Goal: Answer question/provide support: Share knowledge or assist other users

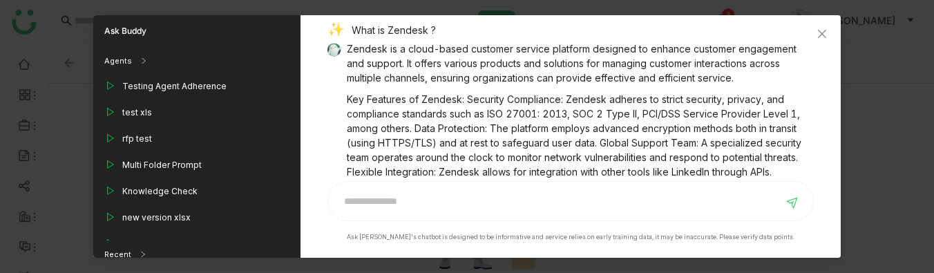
scroll to position [27, 0]
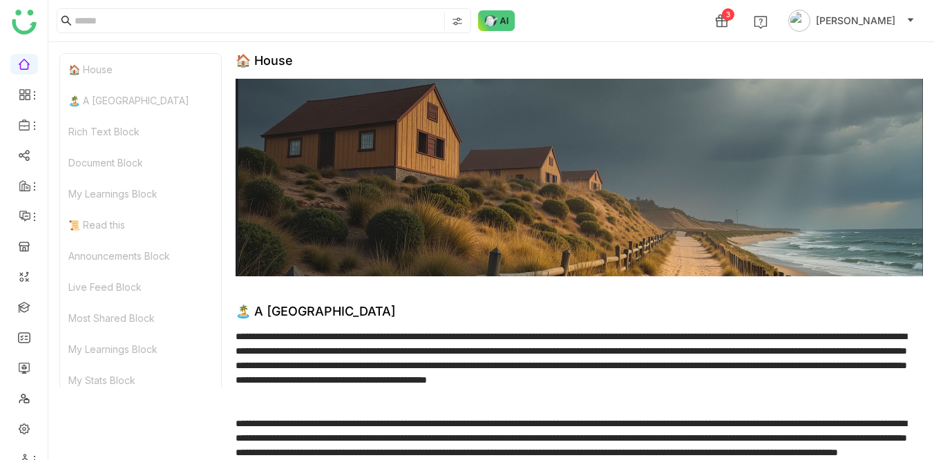
click at [617, 21] on div "3 [PERSON_NAME]" at bounding box center [491, 20] width 886 height 41
click at [586, 19] on div "3 Veena Pulicharla" at bounding box center [491, 20] width 886 height 41
click at [601, 19] on div "3 Veena Pulicharla" at bounding box center [491, 20] width 886 height 41
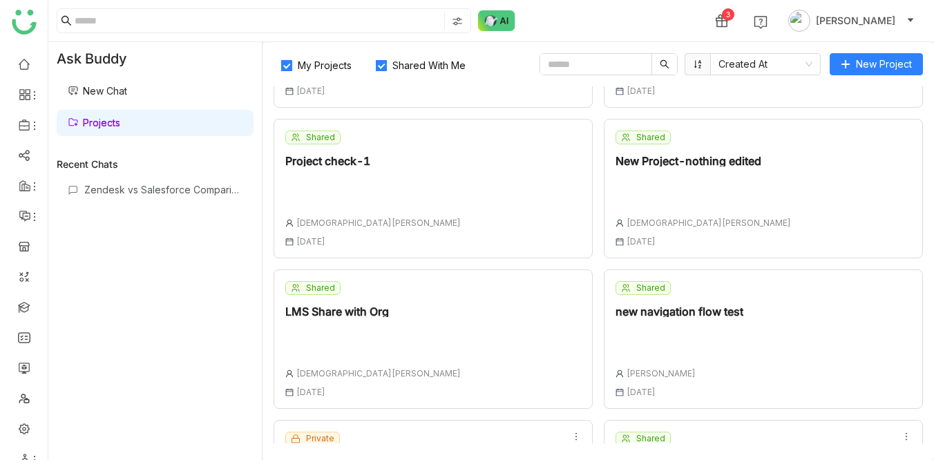
scroll to position [234, 0]
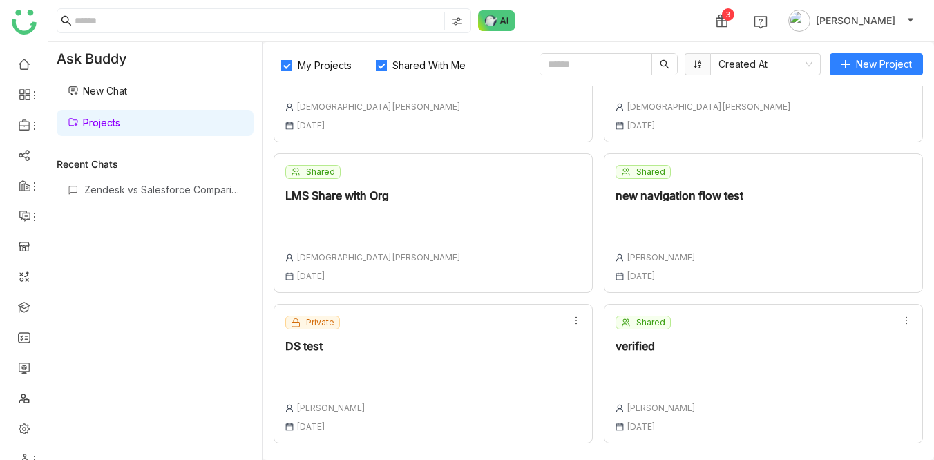
click at [625, 344] on div "verified" at bounding box center [656, 346] width 80 height 11
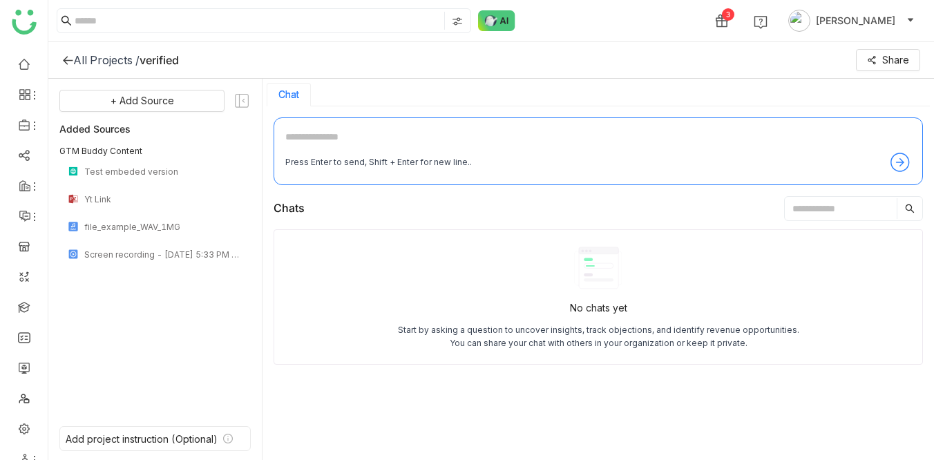
click at [580, 10] on div "3 Veena Pulicharla" at bounding box center [491, 20] width 886 height 41
click at [391, 140] on textarea at bounding box center [598, 140] width 626 height 22
click at [325, 144] on textarea at bounding box center [598, 140] width 626 height 22
type textarea "**********"
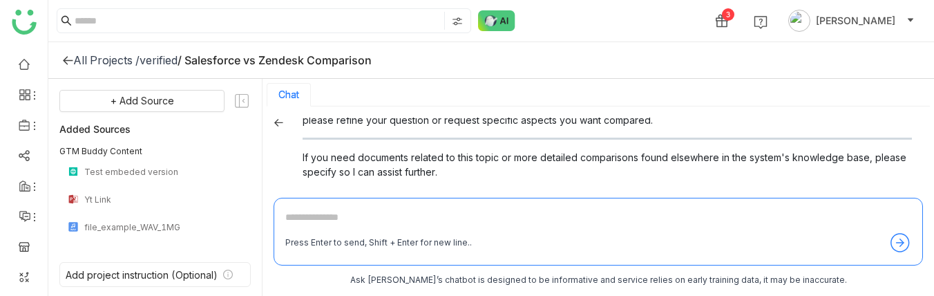
scroll to position [435, 0]
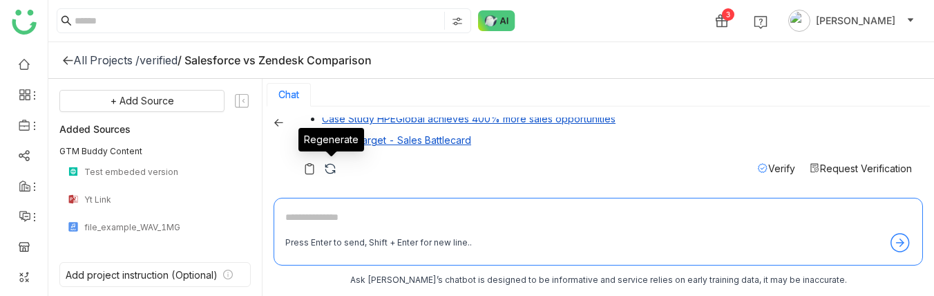
click at [323, 171] on img at bounding box center [330, 169] width 14 height 14
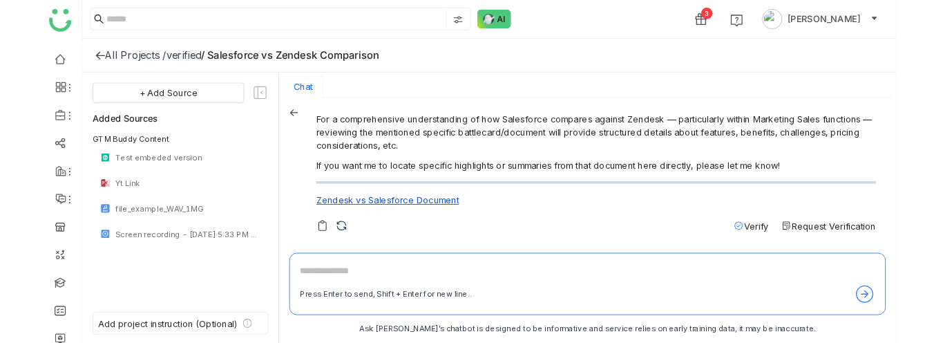
scroll to position [368, 0]
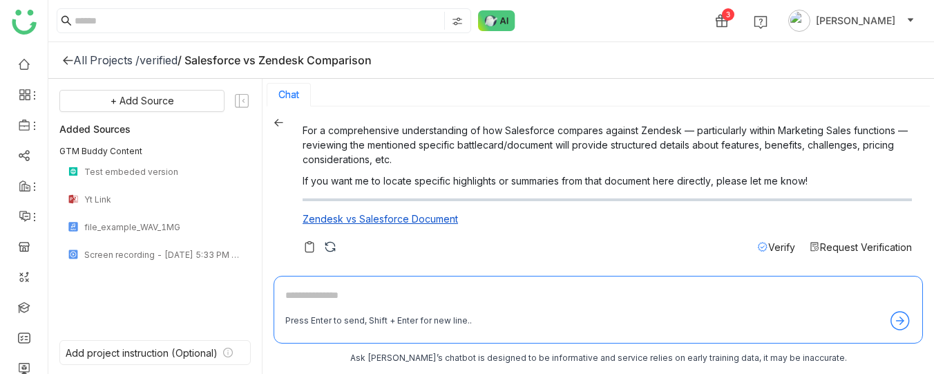
click at [768, 243] on span "Verify" at bounding box center [781, 247] width 27 height 12
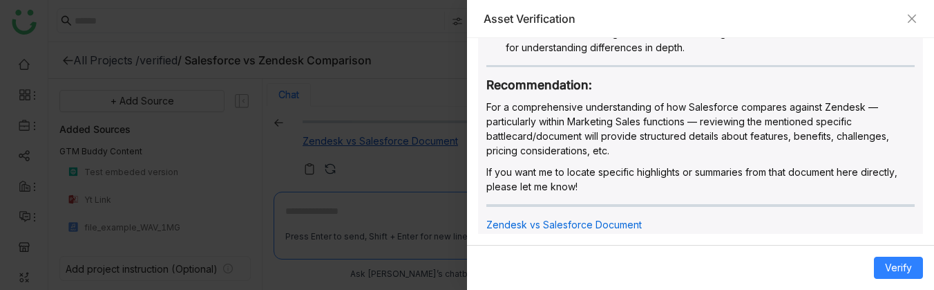
scroll to position [585, 0]
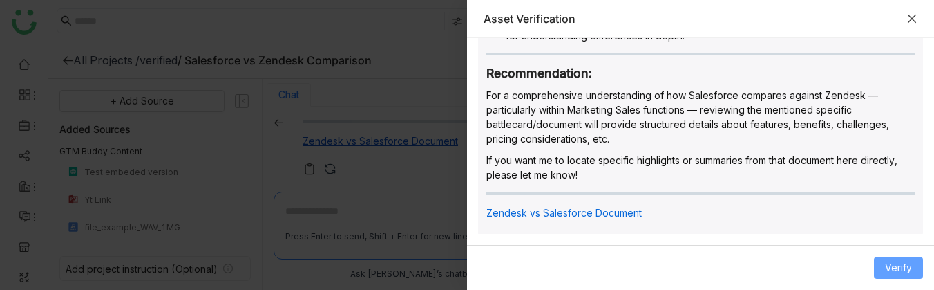
click at [895, 261] on span "Verify" at bounding box center [898, 267] width 27 height 15
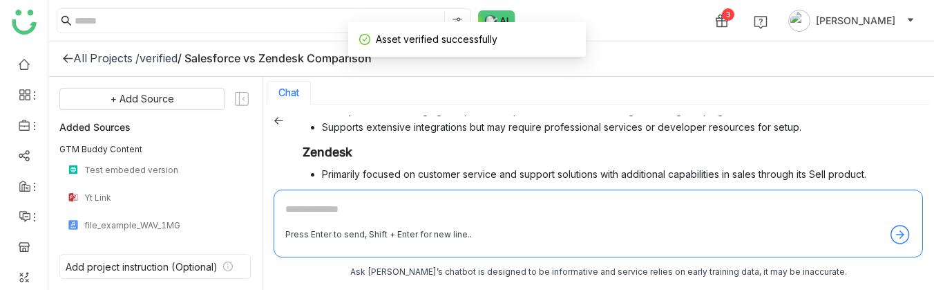
scroll to position [0, 0]
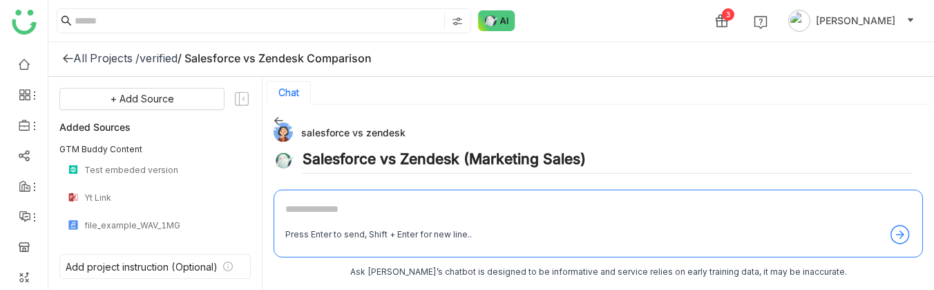
click at [308, 129] on div "salesforce vs zendesk" at bounding box center [593, 131] width 639 height 19
copy div "salesforce vs zendesk"
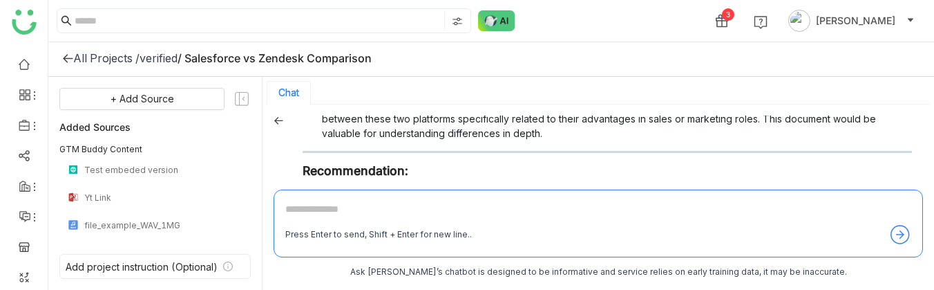
scroll to position [453, 0]
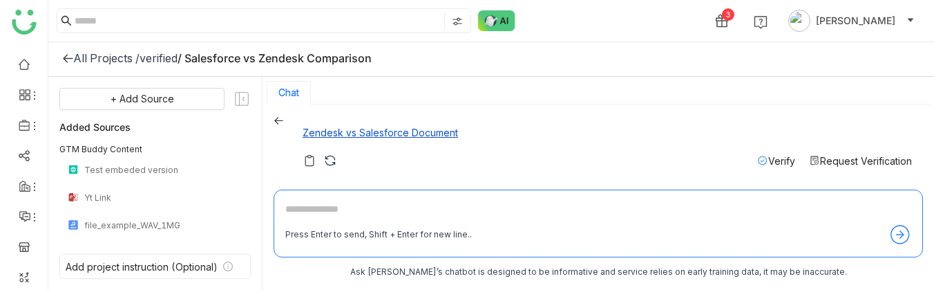
click at [784, 160] on span "Verify" at bounding box center [781, 161] width 27 height 12
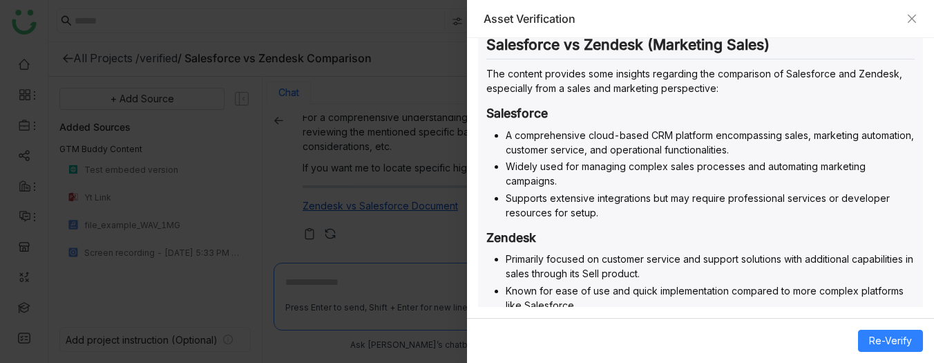
scroll to position [0, 0]
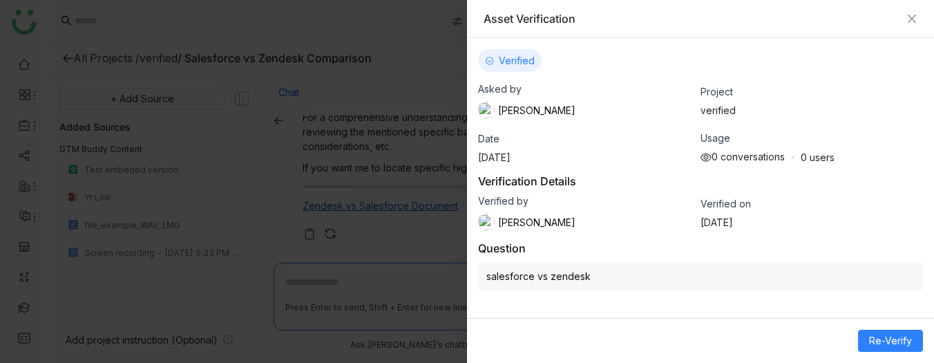
click at [920, 16] on div "Asset Verification" at bounding box center [700, 19] width 467 height 38
click at [909, 13] on icon "Close" at bounding box center [912, 18] width 11 height 11
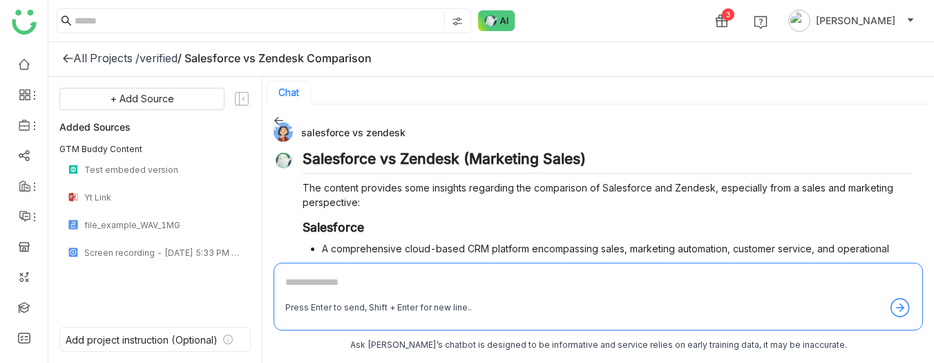
click at [171, 56] on div "verified" at bounding box center [159, 58] width 38 height 14
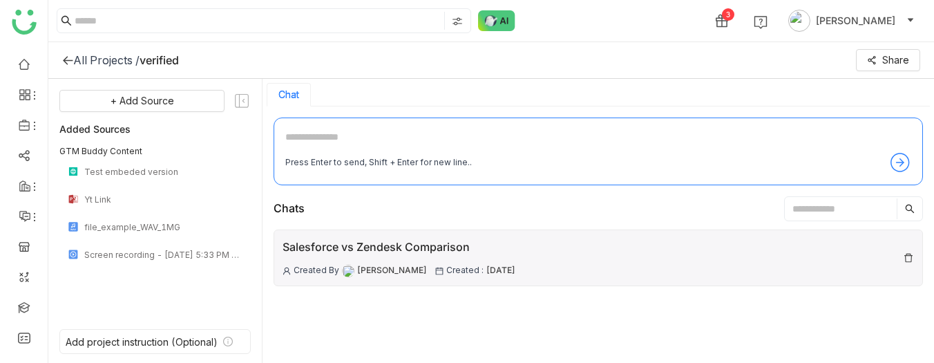
click at [337, 252] on div "Salesforce vs Zendesk Comparison" at bounding box center [399, 246] width 233 height 17
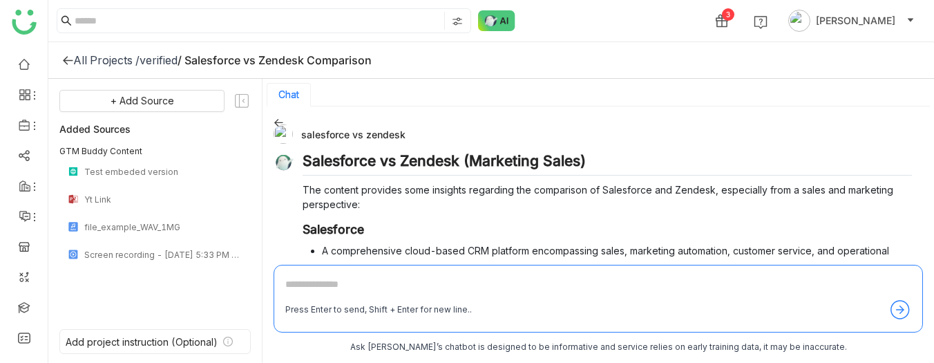
click at [162, 55] on div "verified" at bounding box center [159, 60] width 38 height 14
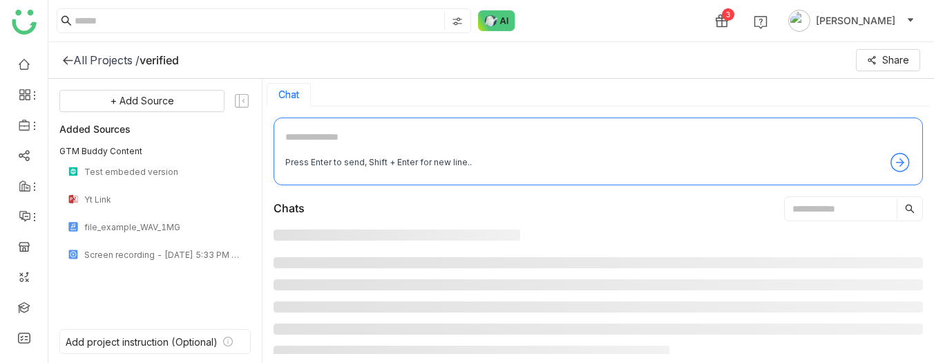
click at [344, 134] on textarea at bounding box center [598, 140] width 626 height 22
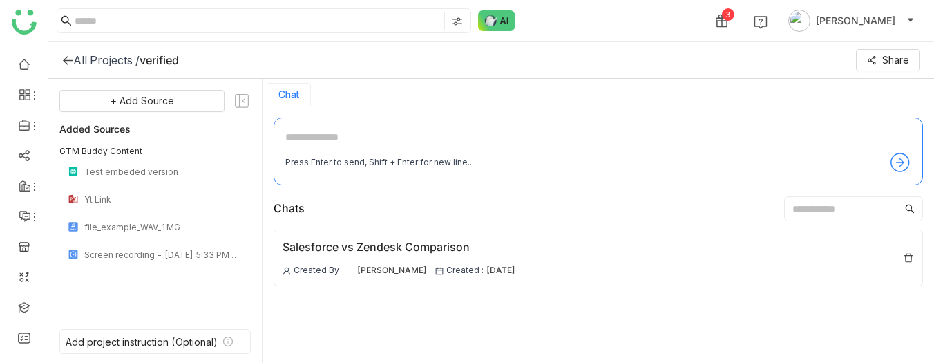
paste textarea "**********"
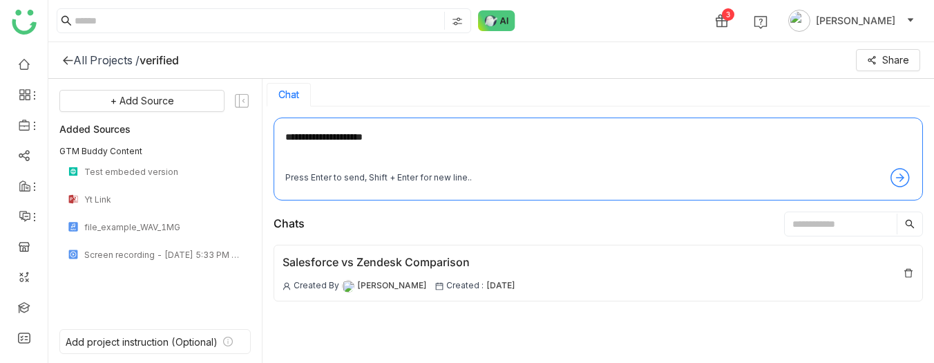
type textarea "**********"
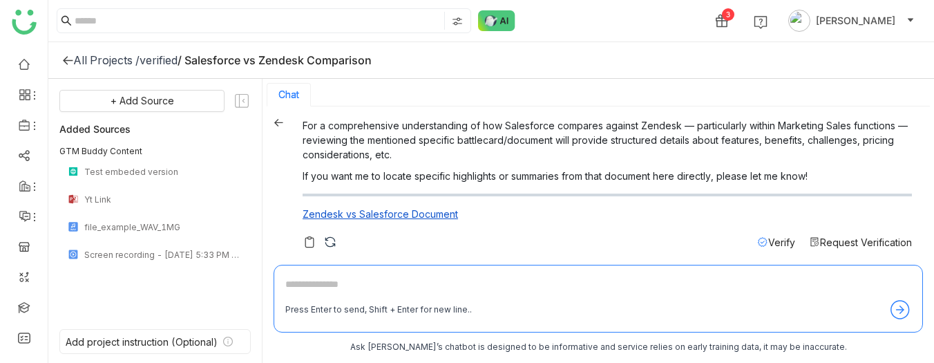
scroll to position [379, 0]
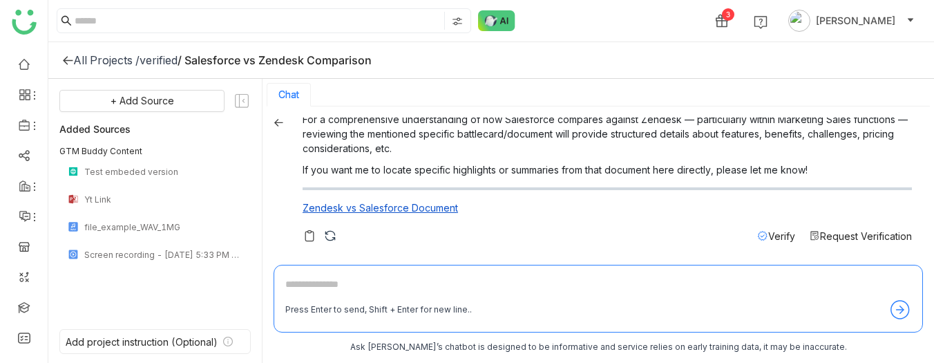
click at [762, 236] on icon at bounding box center [762, 235] width 11 height 11
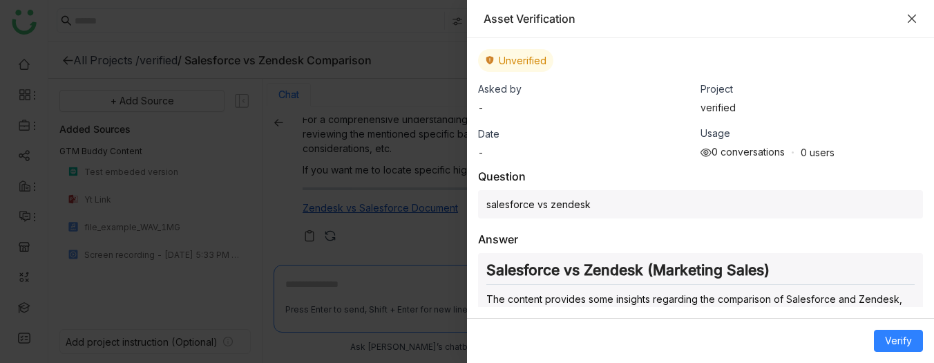
click at [916, 17] on icon "Close" at bounding box center [912, 18] width 11 height 11
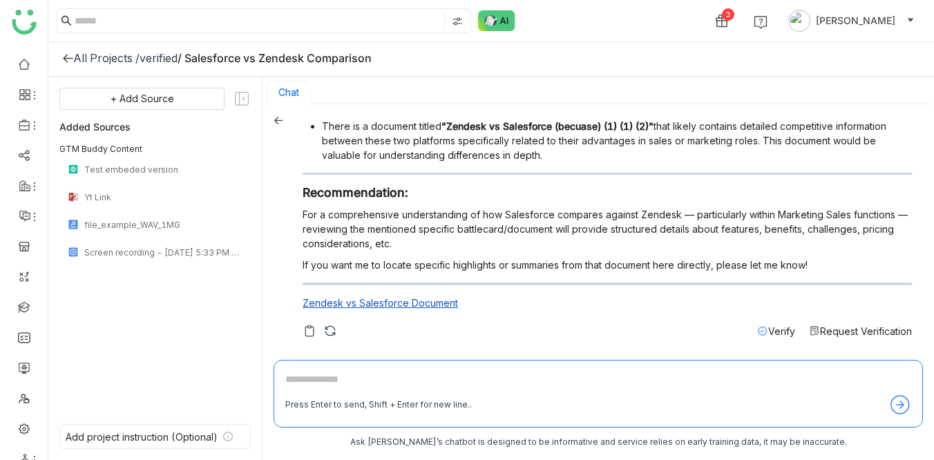
scroll to position [0, 0]
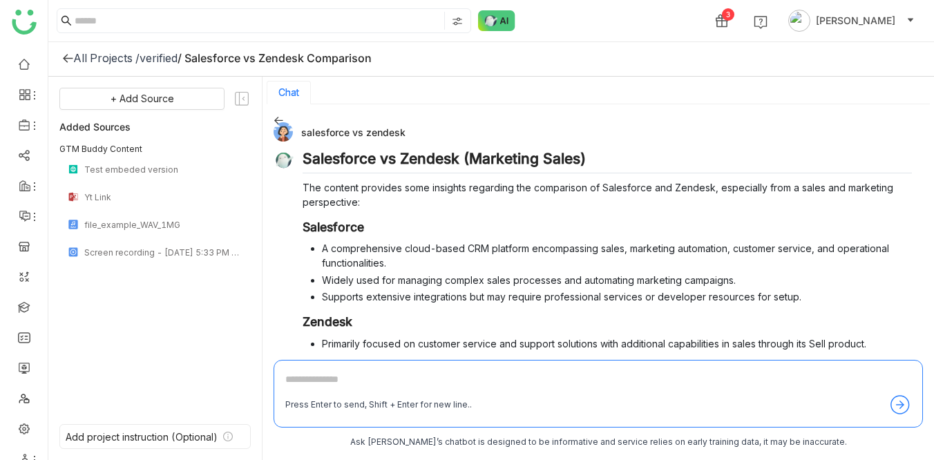
drag, startPoint x: 303, startPoint y: 132, endPoint x: 402, endPoint y: 130, distance: 99.5
click at [402, 130] on div "salesforce vs zendesk" at bounding box center [593, 131] width 639 height 19
copy div "salesforce vs zendesk"
click at [342, 385] on textarea at bounding box center [598, 383] width 626 height 22
paste textarea "**********"
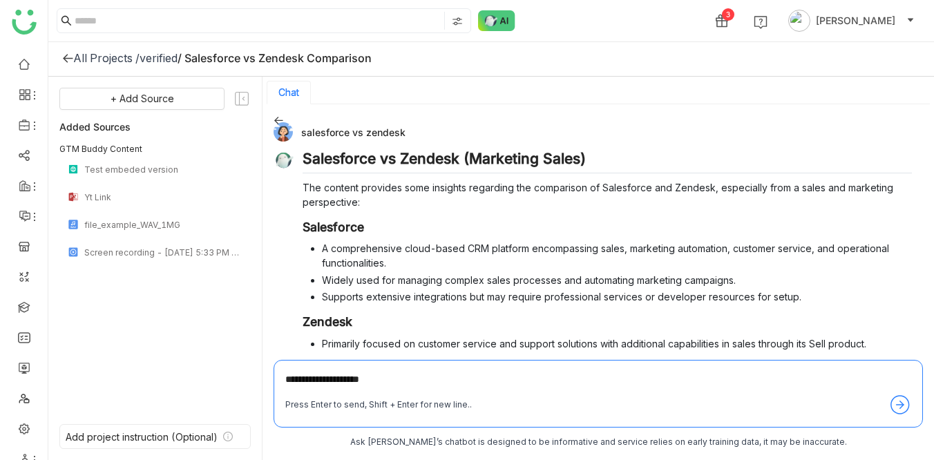
type textarea "**********"
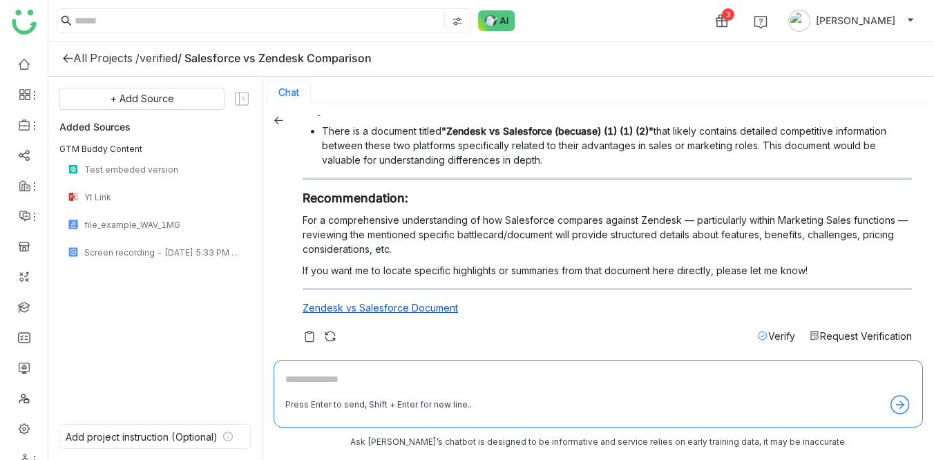
scroll to position [801, 0]
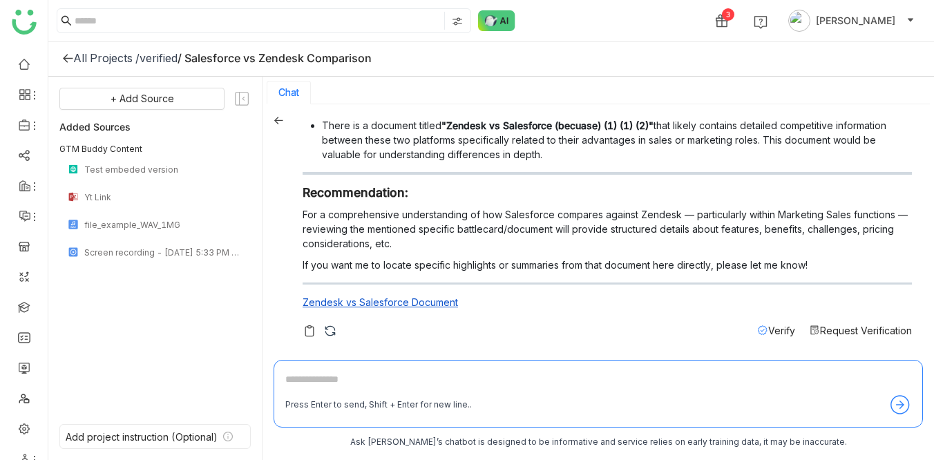
click at [771, 323] on div "Verify" at bounding box center [776, 330] width 38 height 15
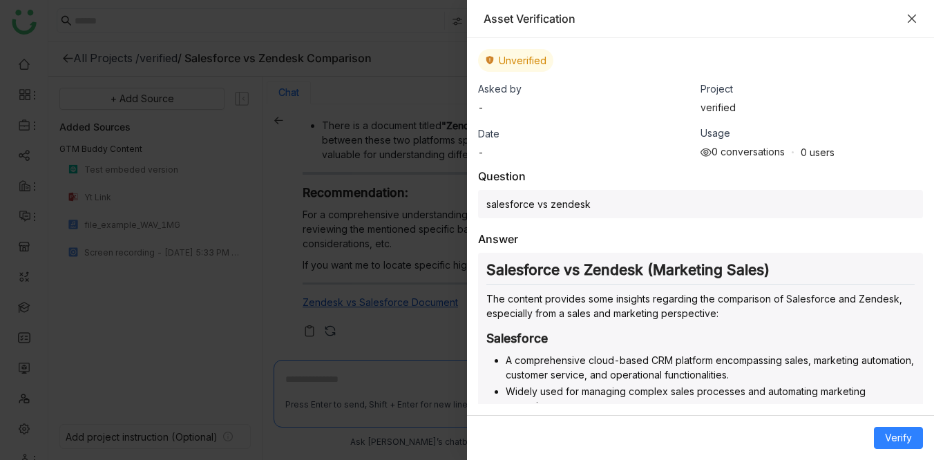
click at [911, 19] on icon "Close" at bounding box center [912, 19] width 8 height 8
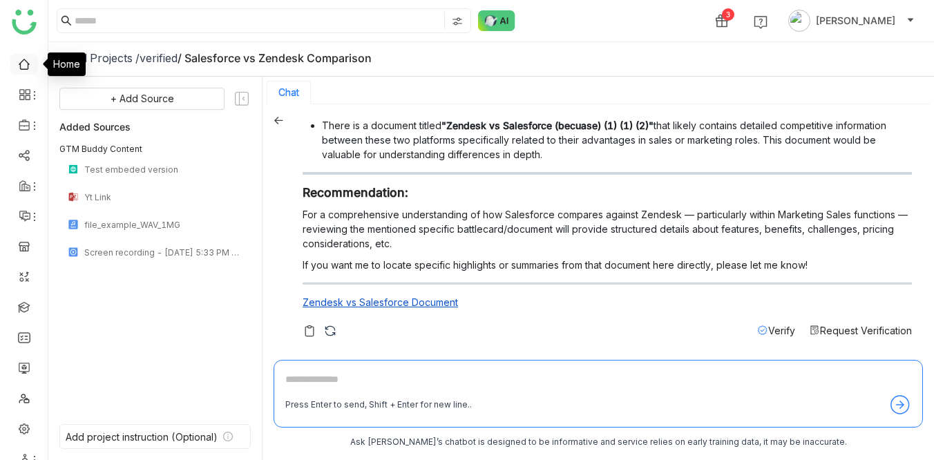
click at [30, 58] on link at bounding box center [24, 63] width 12 height 12
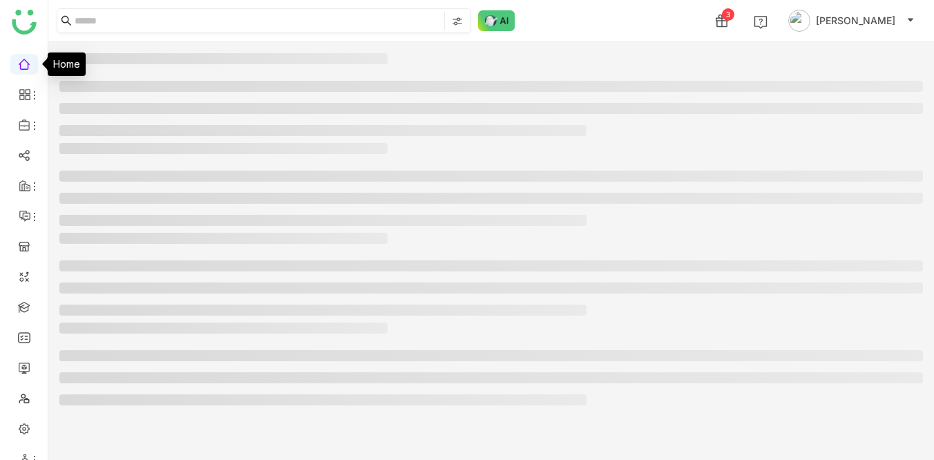
click at [95, 24] on input at bounding box center [258, 21] width 367 height 18
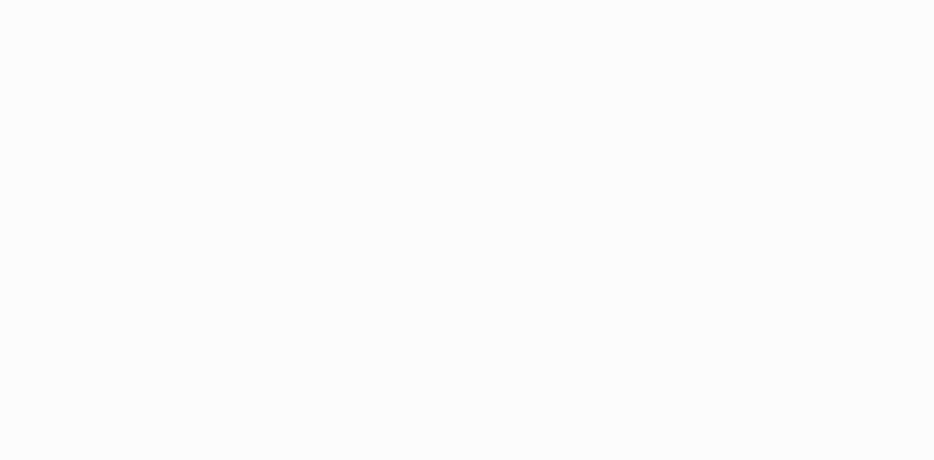
click at [558, 12] on body "Application Update Required We've recently updated our application and it looks…" at bounding box center [467, 230] width 934 height 460
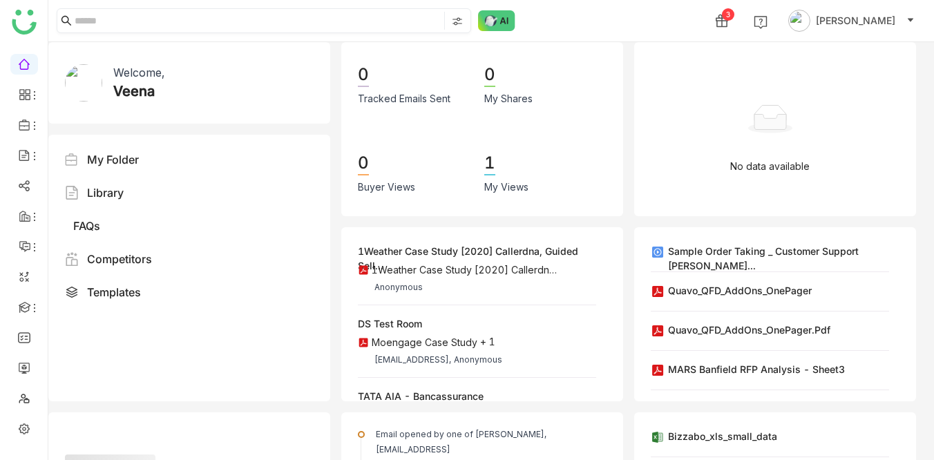
click at [197, 22] on input at bounding box center [258, 21] width 367 height 18
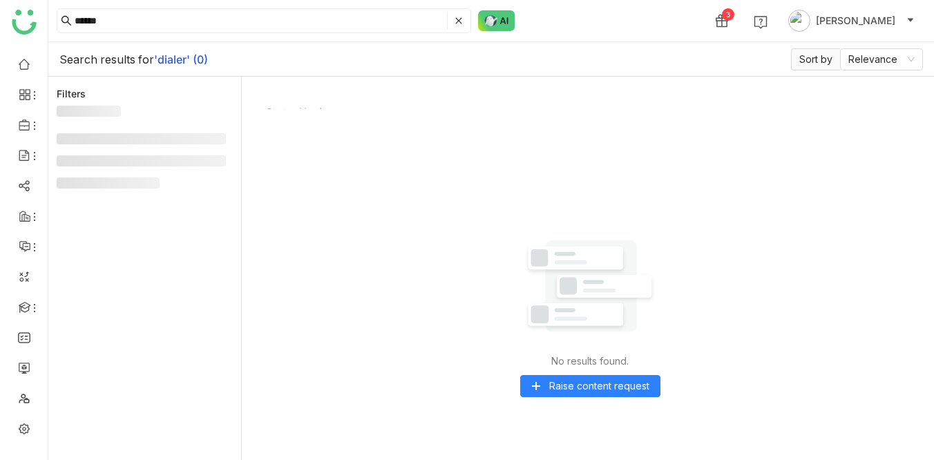
scroll to position [83, 0]
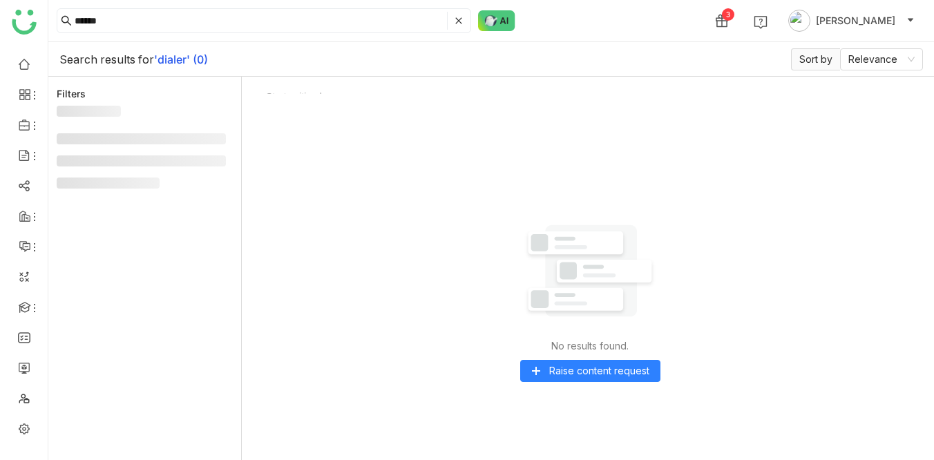
click at [207, 35] on div "****** 3 [PERSON_NAME]" at bounding box center [491, 20] width 886 height 41
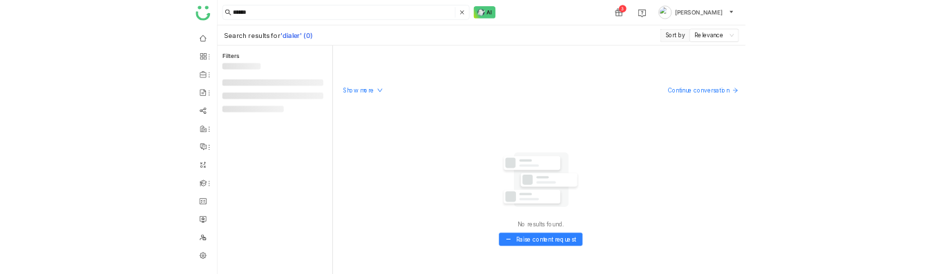
scroll to position [26, 0]
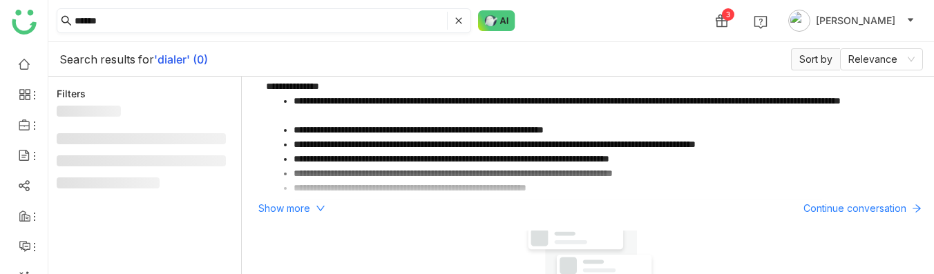
click at [123, 26] on input "******" at bounding box center [260, 21] width 370 height 18
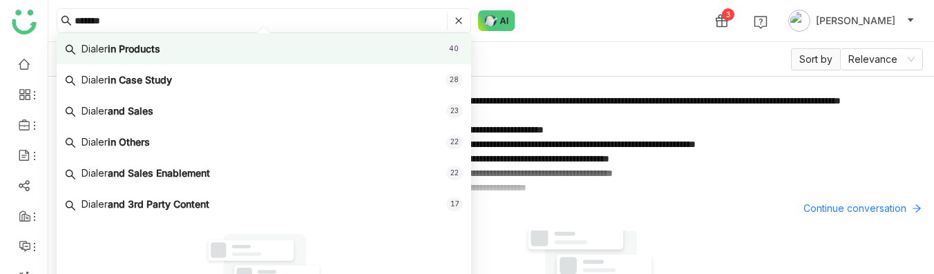
click at [125, 51] on div "Dialer in Products" at bounding box center [121, 48] width 79 height 15
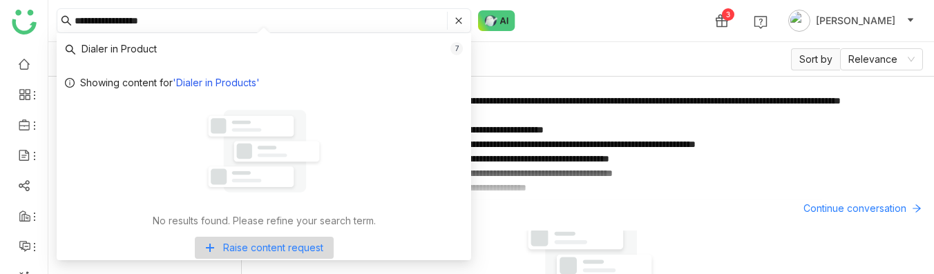
click at [96, 21] on input "**********" at bounding box center [260, 21] width 370 height 18
type input "*****"
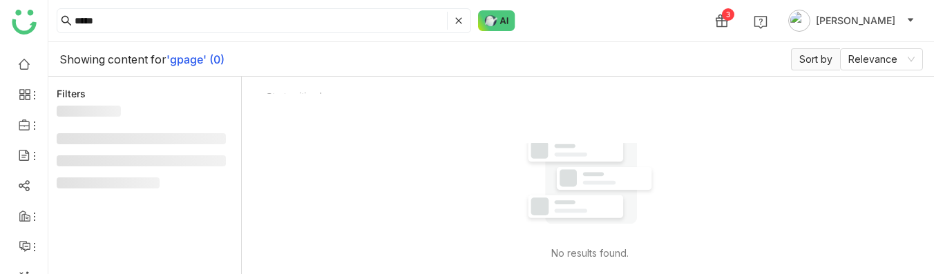
scroll to position [26, 0]
